Goal: Information Seeking & Learning: Learn about a topic

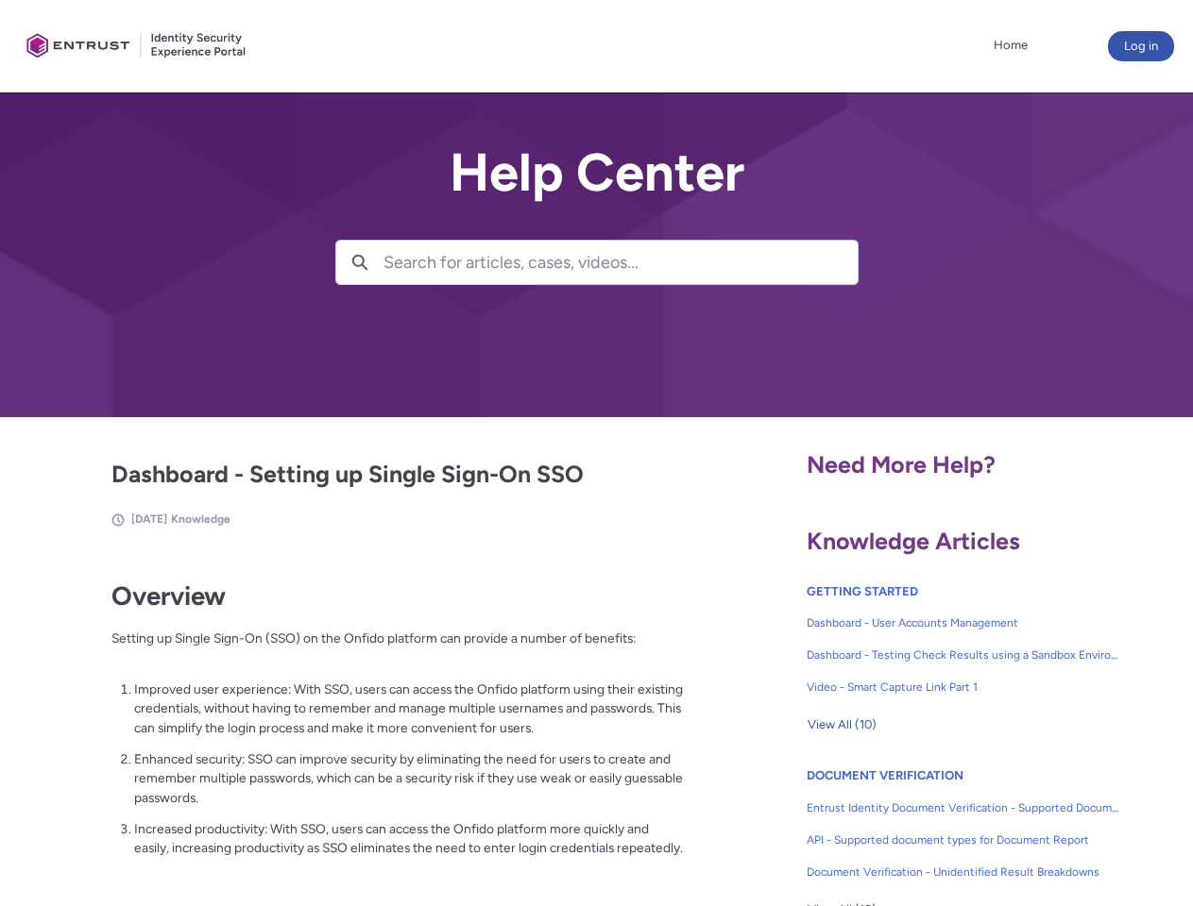
click at [360, 262] on lightning-primitive-icon "button" at bounding box center [359, 261] width 17 height 14
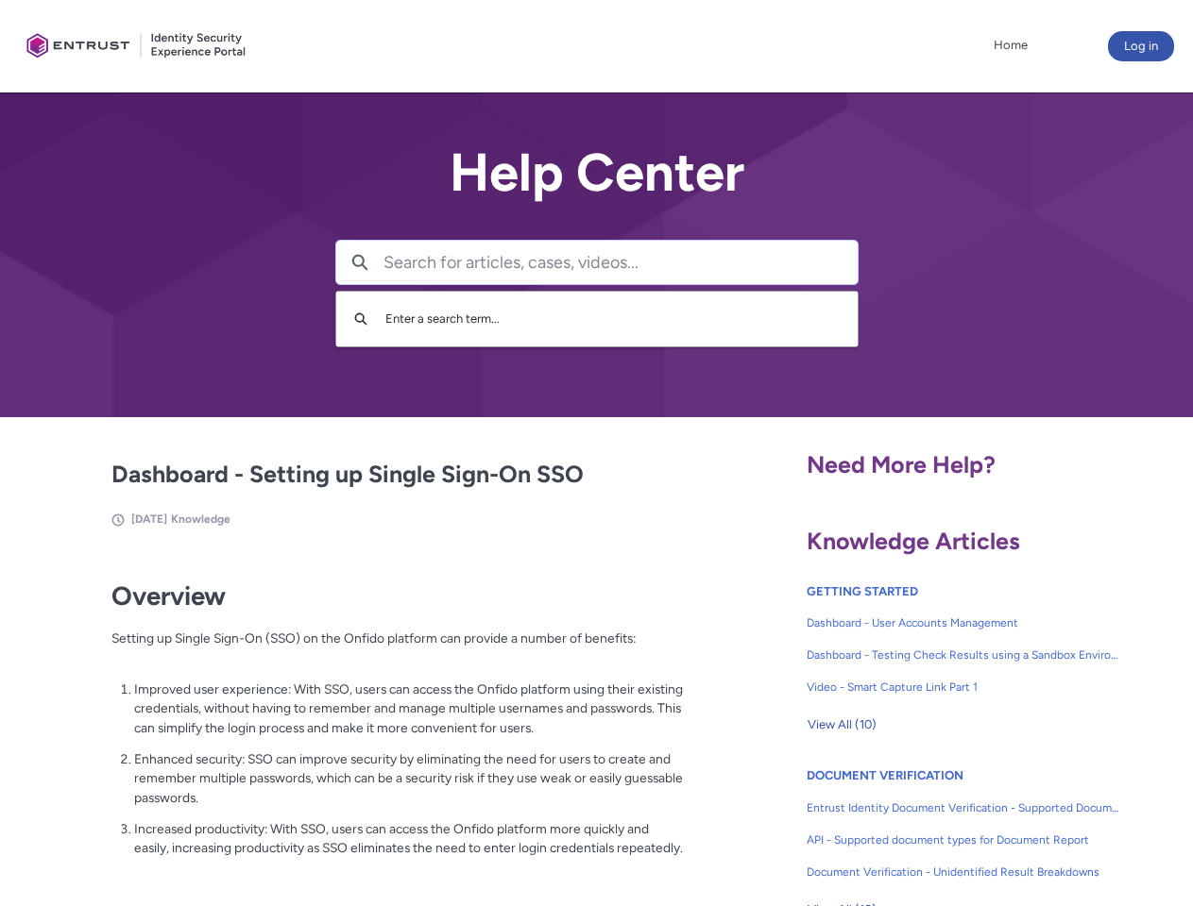
click at [362, 722] on p "Improved user experience: With SSO, users can access the Onfido platform using …" at bounding box center [409, 709] width 550 height 59
click at [841, 725] on span "View All (10)" at bounding box center [841, 725] width 69 height 28
click at [912, 826] on link "API - Supported document types for Document Report" at bounding box center [962, 840] width 313 height 32
